Goal: Task Accomplishment & Management: Manage account settings

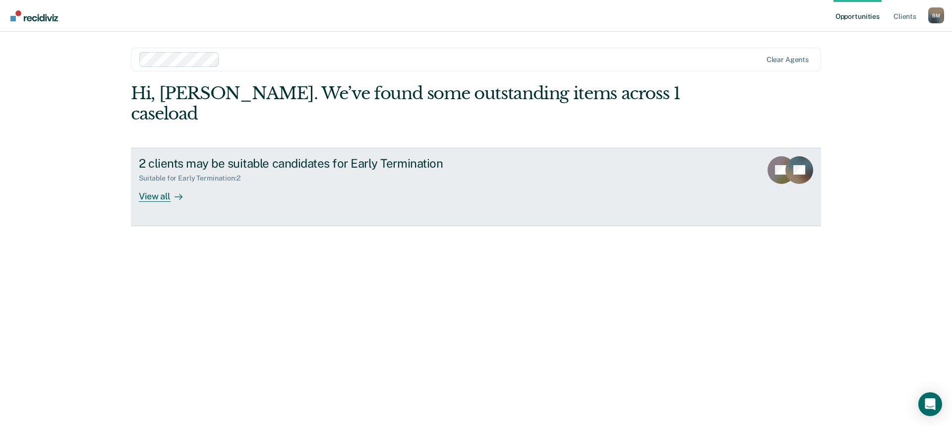
click at [163, 182] on div "View all" at bounding box center [167, 191] width 56 height 19
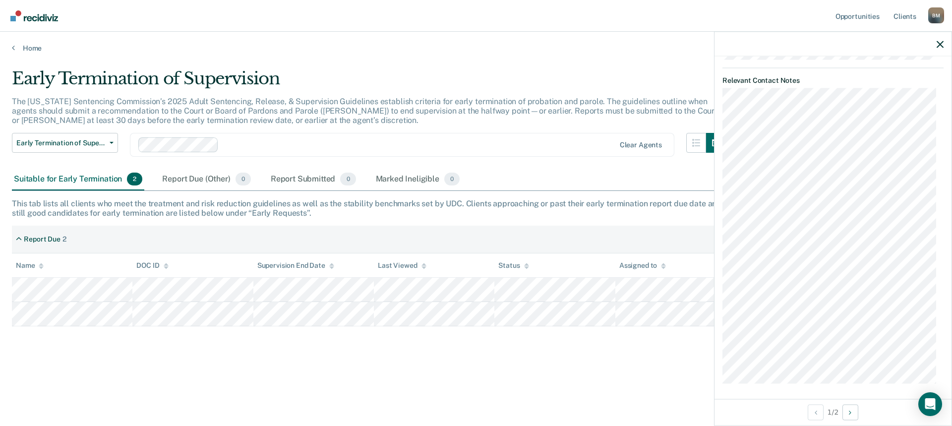
scroll to position [539, 0]
click at [854, 411] on button "Next Opportunity" at bounding box center [850, 412] width 16 height 16
click at [941, 42] on icon "button" at bounding box center [939, 44] width 7 height 7
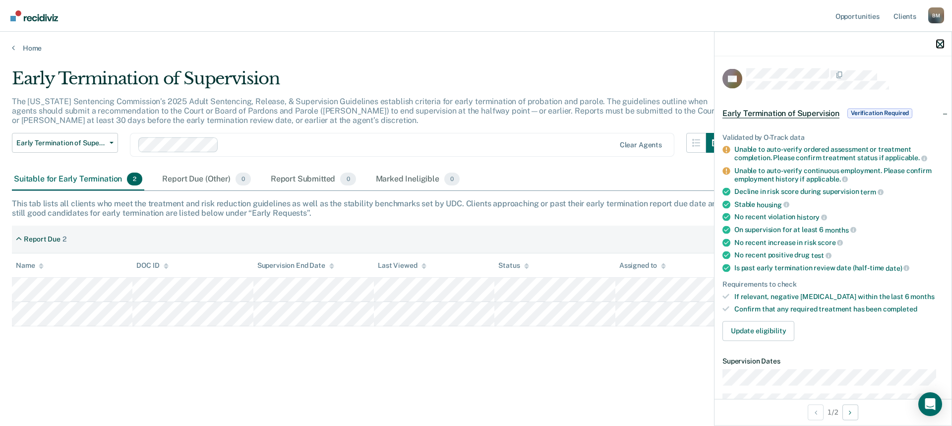
click at [938, 43] on icon "button" at bounding box center [939, 44] width 7 height 7
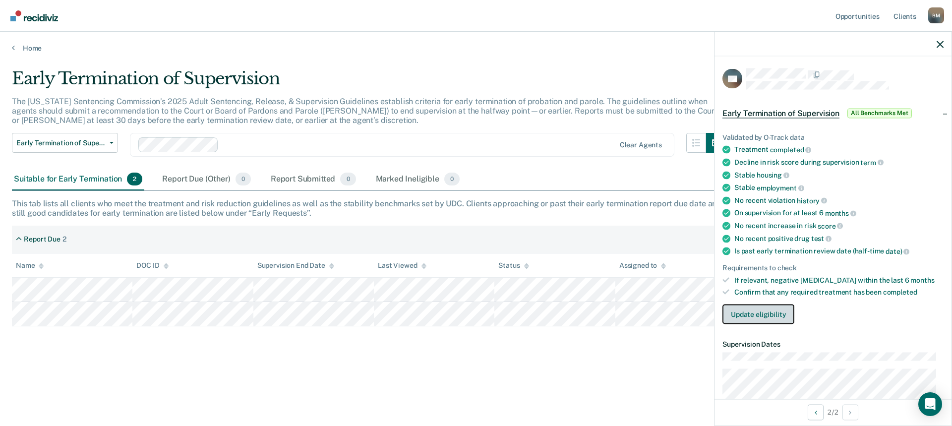
click at [759, 311] on button "Update eligibility" at bounding box center [758, 314] width 72 height 20
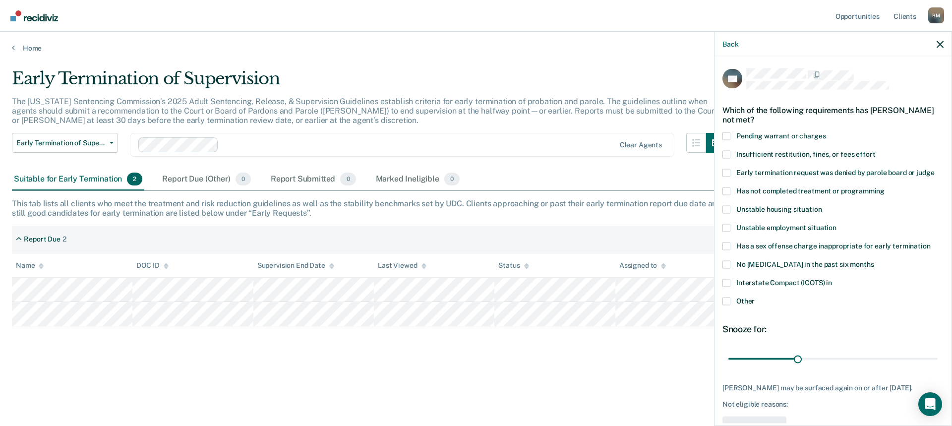
click at [724, 191] on span at bounding box center [726, 191] width 8 height 8
click at [884, 187] on input "Has not completed treatment or programming" at bounding box center [884, 187] width 0 height 0
click at [726, 298] on span at bounding box center [726, 301] width 8 height 8
click at [754, 297] on input "Other" at bounding box center [754, 297] width 0 height 0
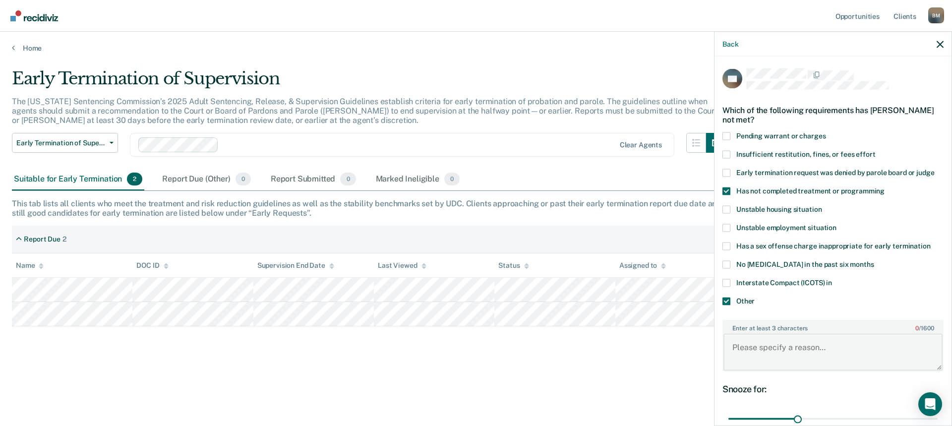
click at [773, 348] on textarea "Enter at least 3 characters 0 / 1600" at bounding box center [832, 352] width 219 height 37
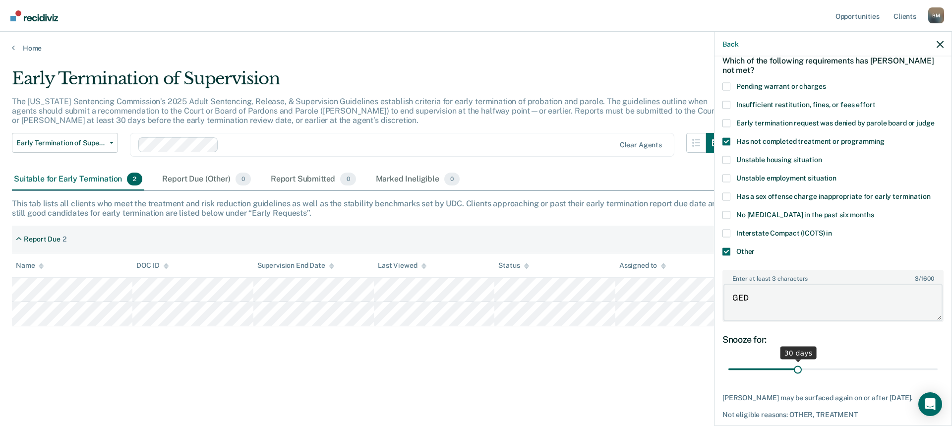
type textarea "GED"
click at [795, 369] on input "range" at bounding box center [832, 368] width 209 height 17
drag, startPoint x: 795, startPoint y: 367, endPoint x: 806, endPoint y: 367, distance: 11.4
type input "35"
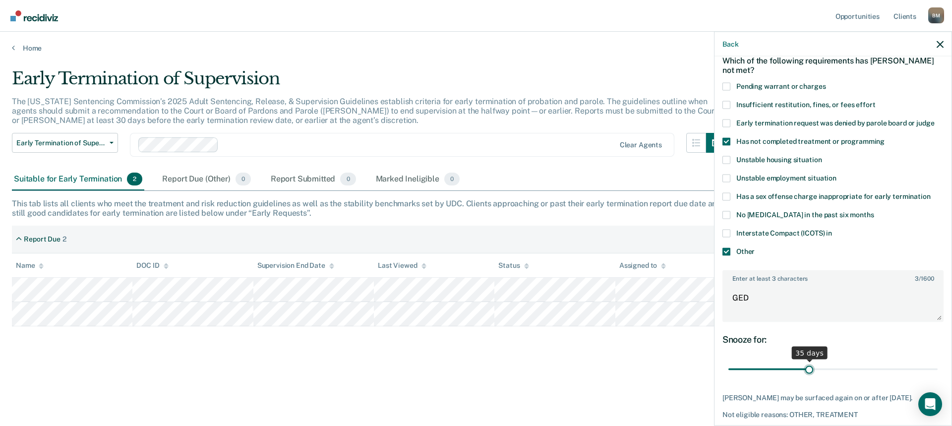
click at [806, 367] on input "range" at bounding box center [832, 368] width 209 height 17
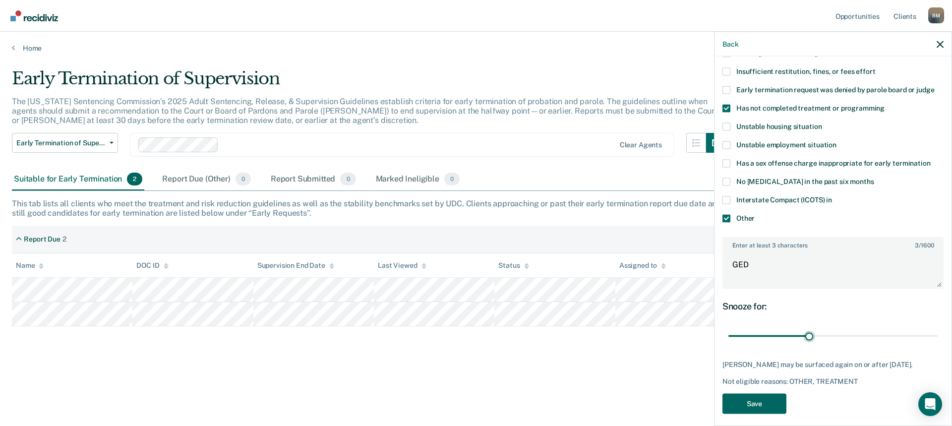
scroll to position [98, 0]
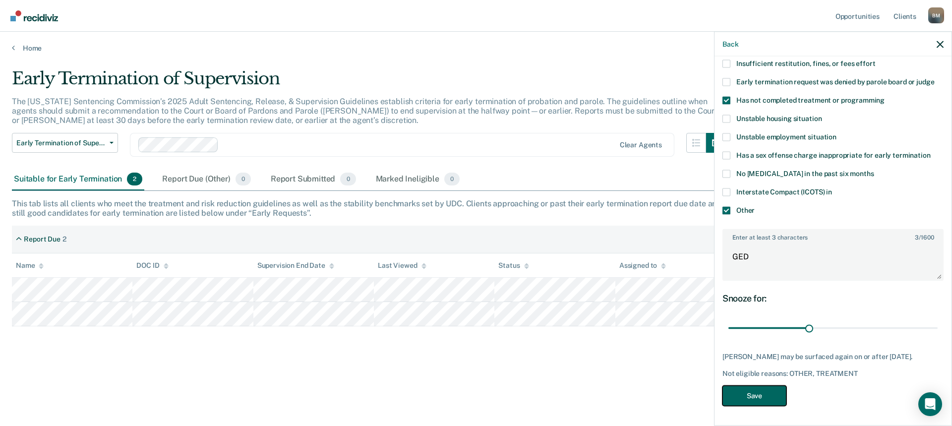
click at [757, 393] on button "Save" at bounding box center [754, 395] width 64 height 20
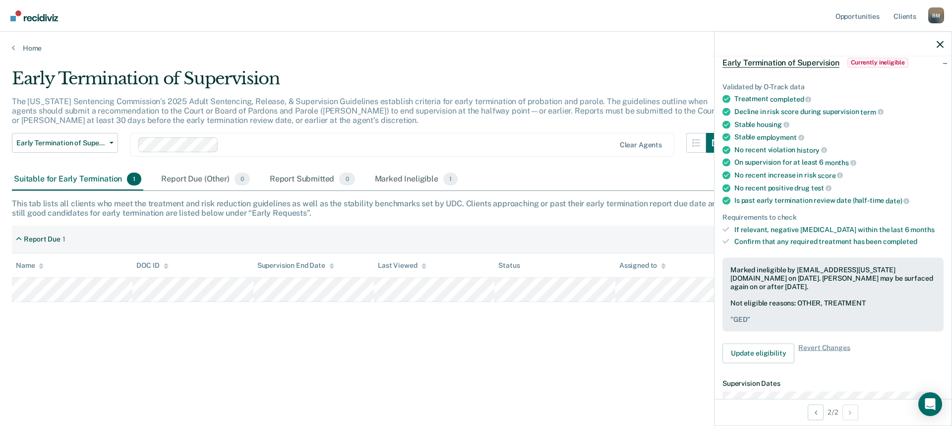
scroll to position [0, 0]
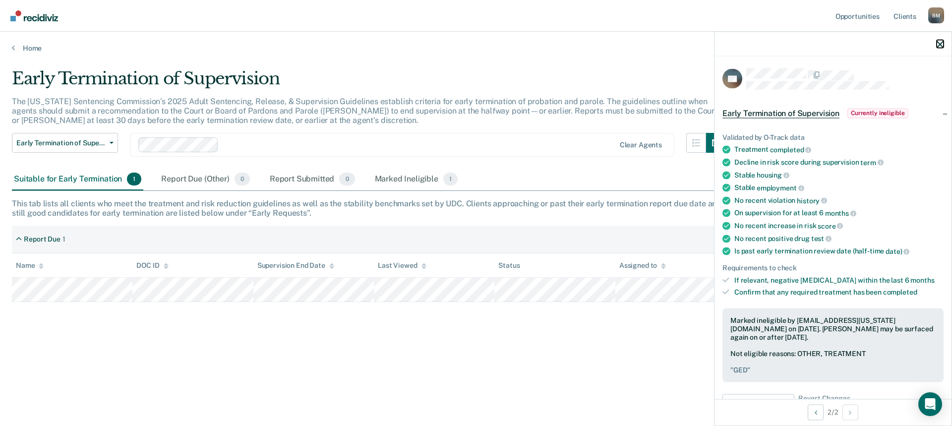
click at [938, 44] on icon "button" at bounding box center [939, 44] width 7 height 7
